Goal: Information Seeking & Learning: Check status

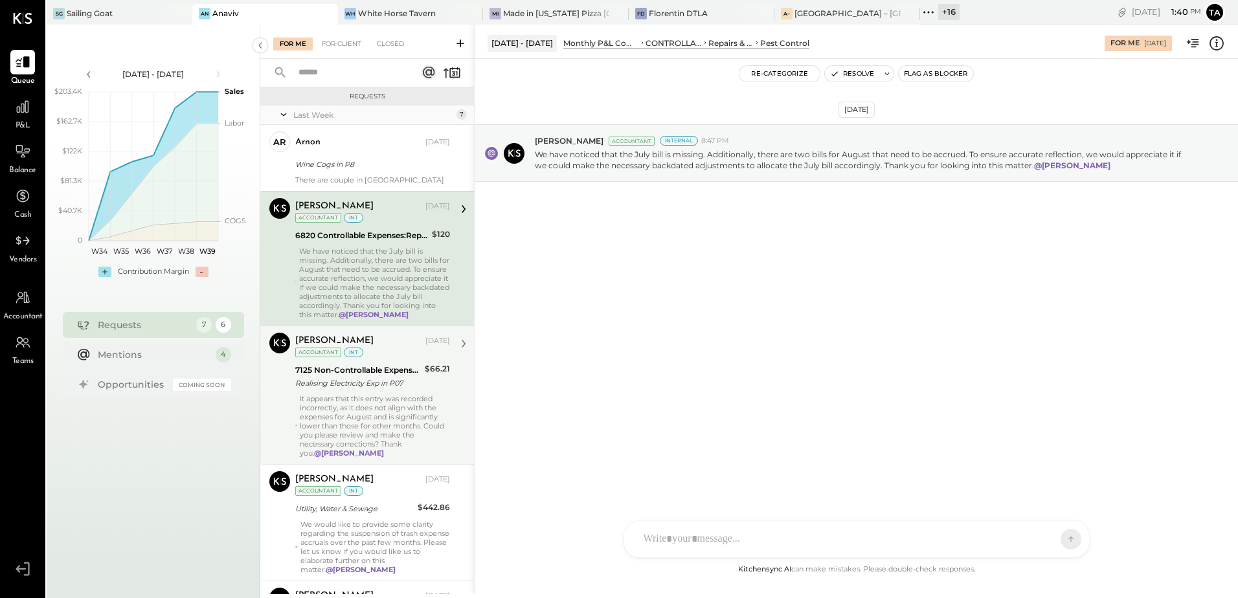
click at [335, 407] on div "It appears that this entry was recorded incorrectly, as it does not align with …" at bounding box center [375, 425] width 150 height 63
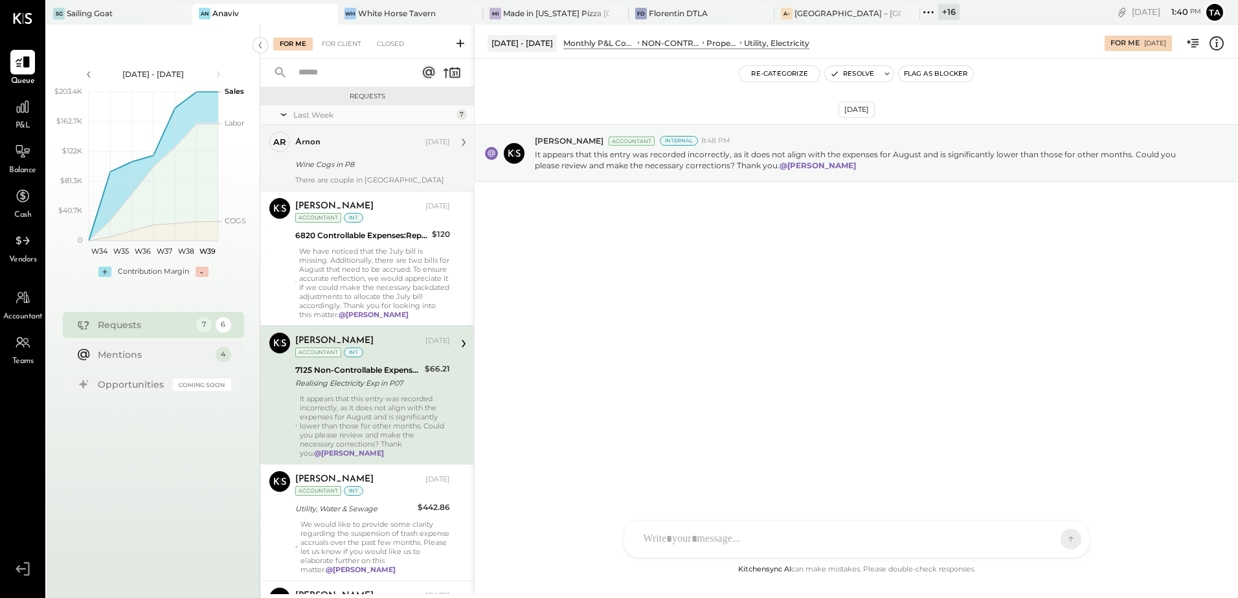
click at [353, 167] on div "Wine Cogs in P8" at bounding box center [370, 164] width 151 height 13
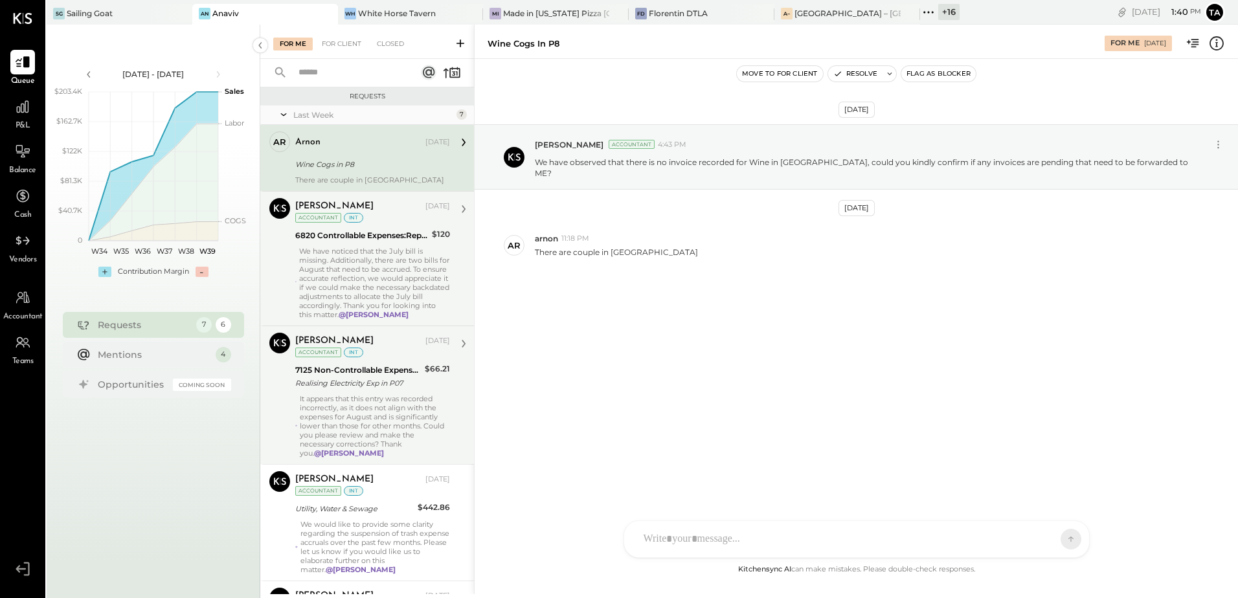
click at [368, 294] on div "We have noticed that the July bill is missing. Additionally, there are two bill…" at bounding box center [374, 283] width 151 height 73
